Goal: Information Seeking & Learning: Learn about a topic

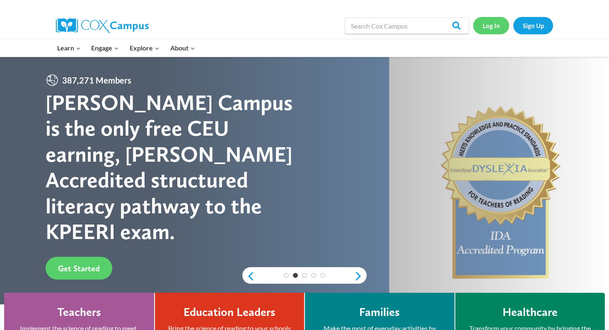
click at [489, 25] on link "Log In" at bounding box center [491, 25] width 36 height 17
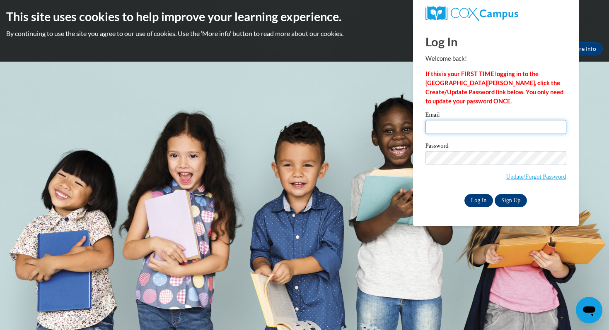
type input "amfran3478@ung.edu"
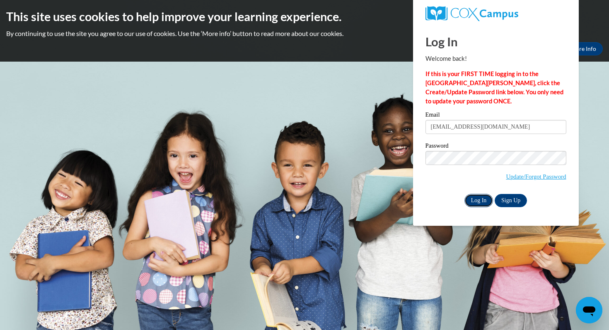
click at [484, 198] on input "Log In" at bounding box center [478, 200] width 29 height 13
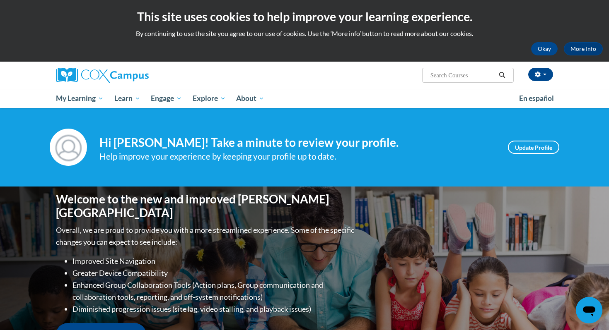
click at [479, 77] on input "Search..." at bounding box center [462, 75] width 66 height 10
type input "phonics"
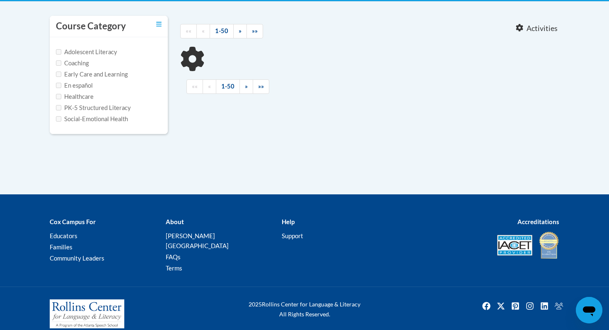
type input "phonics"
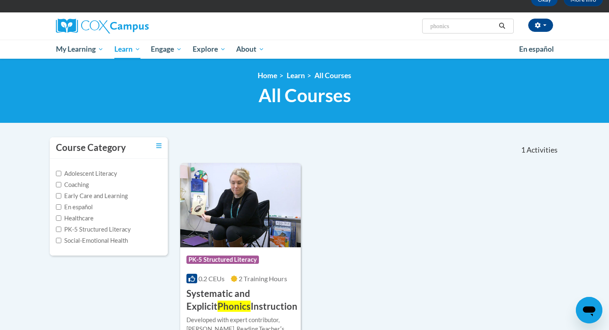
scroll to position [48, 0]
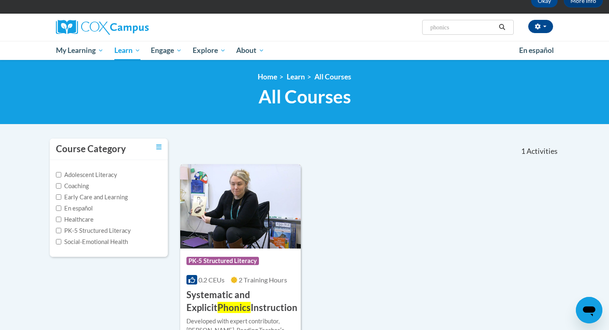
click at [266, 194] on img at bounding box center [240, 206] width 120 height 84
